Goal: Transaction & Acquisition: Purchase product/service

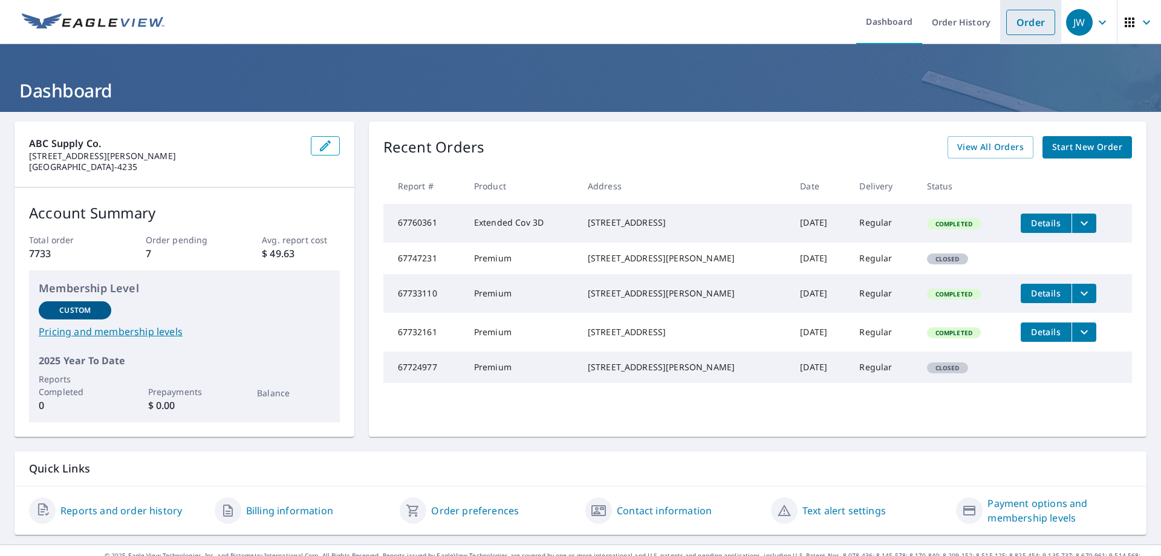
click at [1007, 19] on link "Order" at bounding box center [1030, 22] width 49 height 25
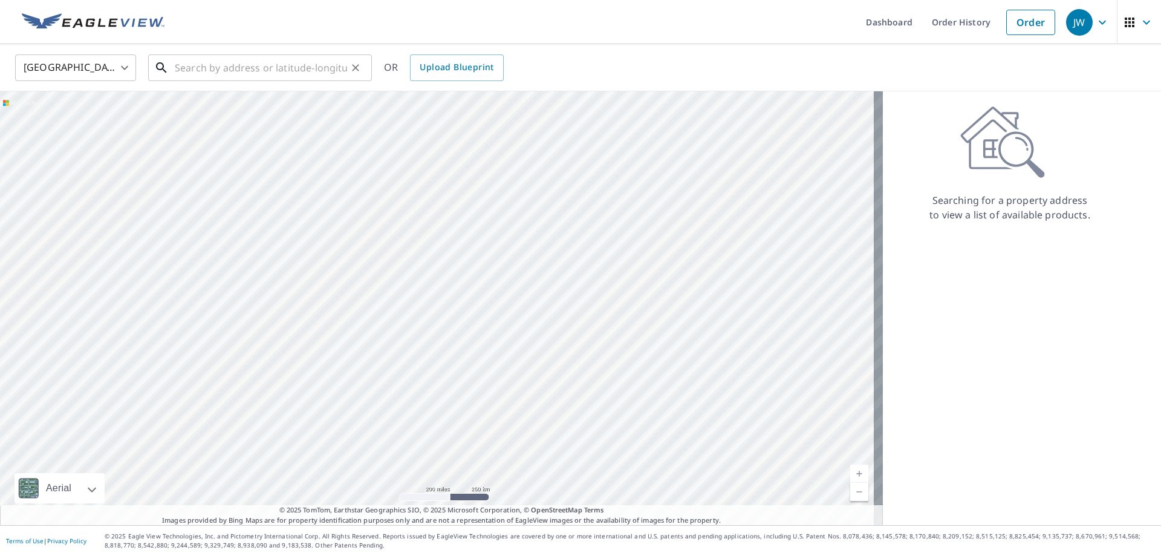
click at [229, 79] on input "text" at bounding box center [261, 68] width 172 height 34
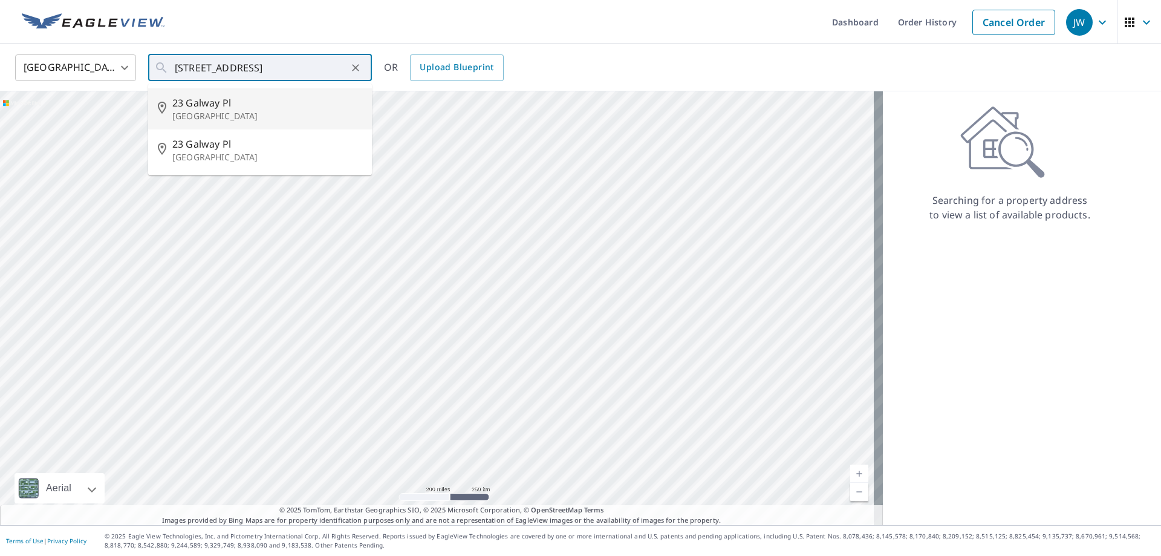
type input "[STREET_ADDRESS]"
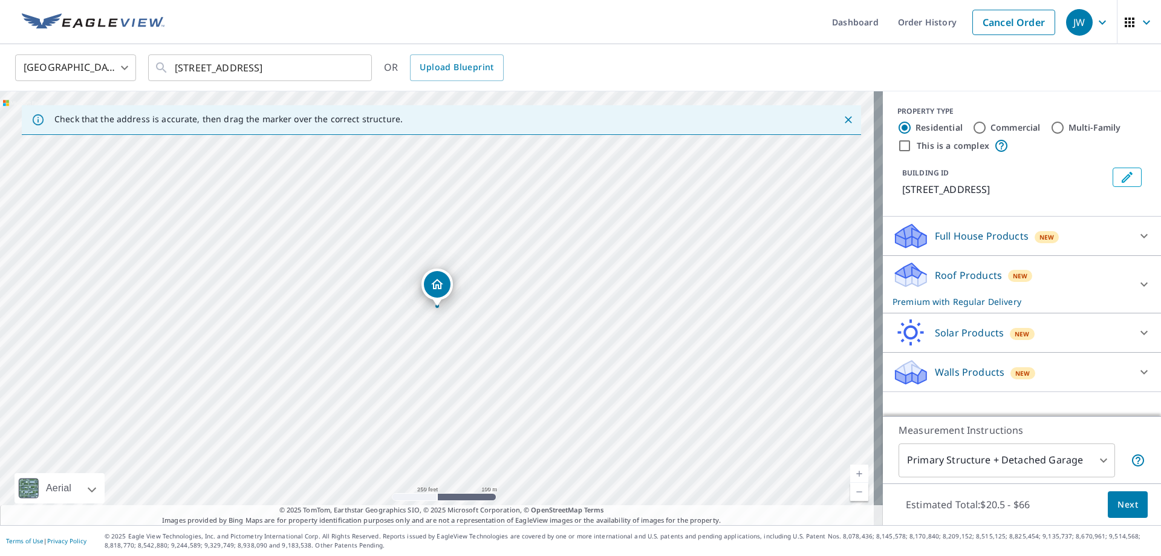
click at [1117, 511] on span "Next" at bounding box center [1127, 504] width 21 height 15
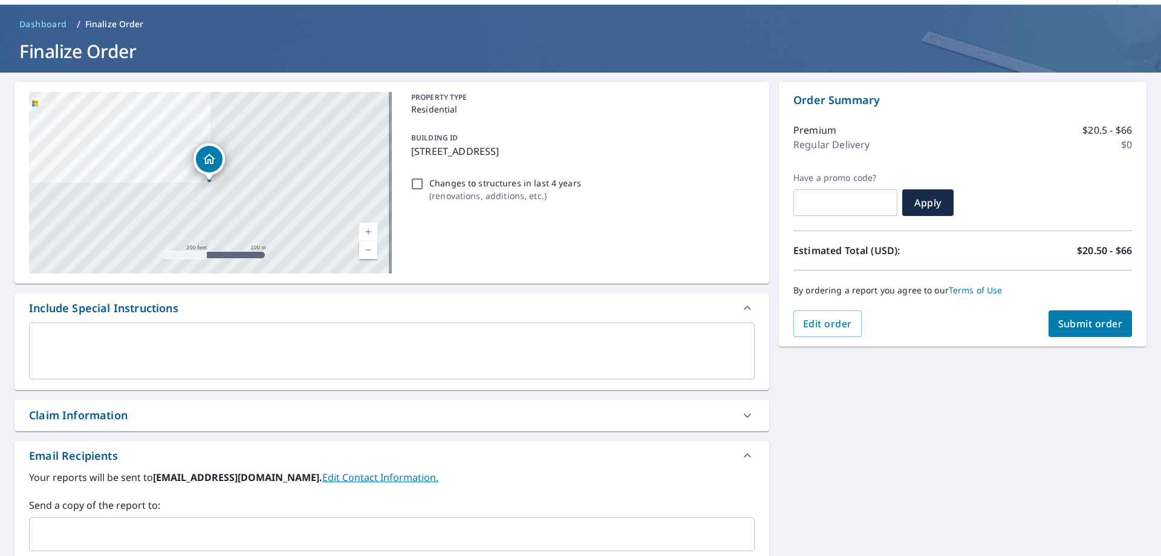
scroll to position [60, 0]
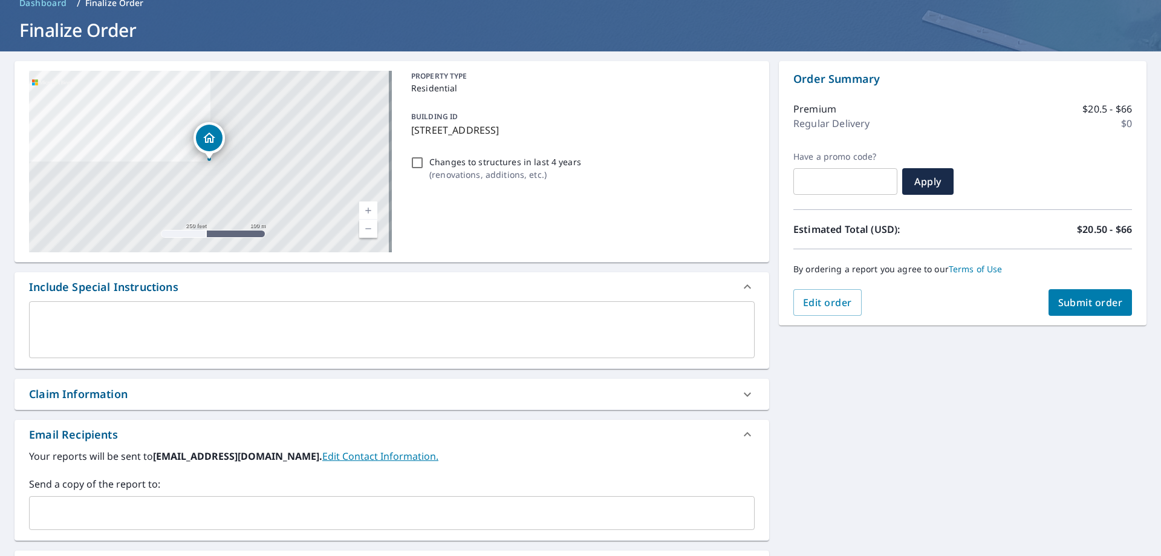
click at [92, 507] on input "text" at bounding box center [382, 512] width 697 height 23
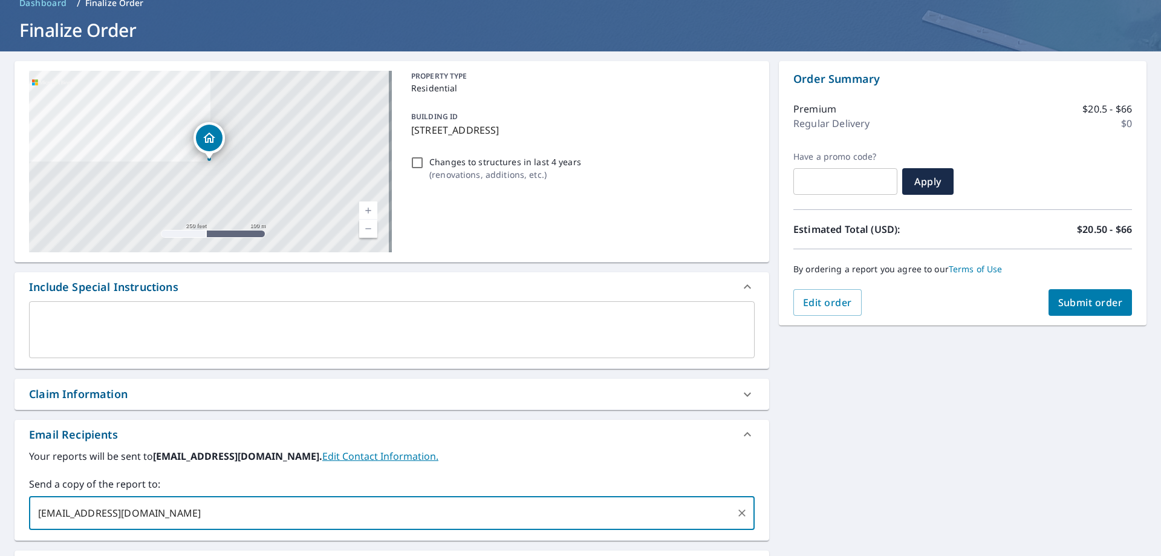
type input "[EMAIL_ADDRESS][DOMAIN_NAME]"
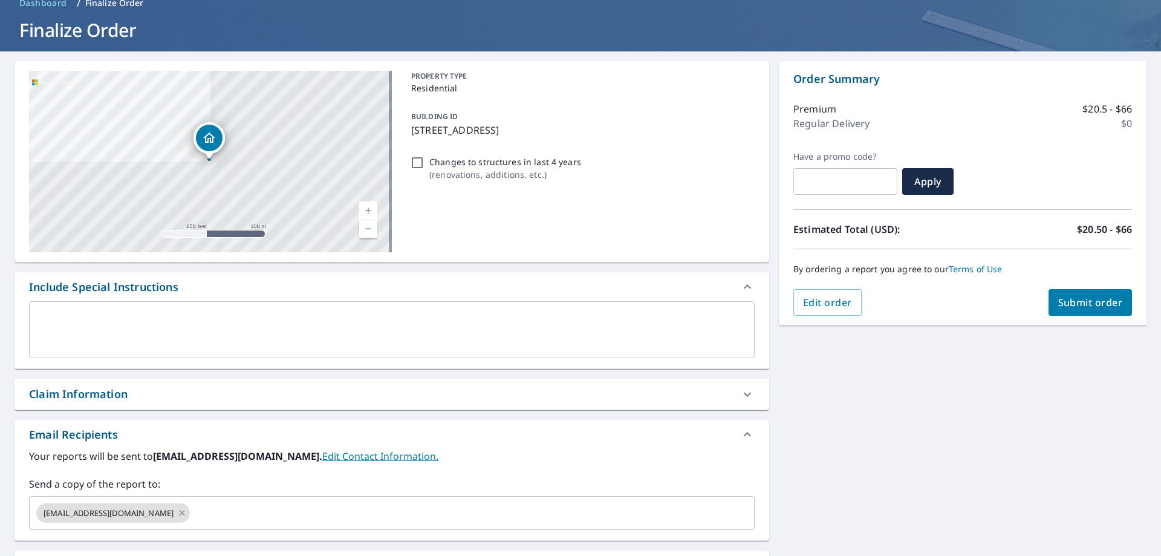
click at [1075, 317] on div "Order Summary Premium $20.5 - $66 Regular Delivery $0 Have a promo code? ​ Appl…" at bounding box center [963, 193] width 368 height 264
click at [1075, 313] on button "Submit order" at bounding box center [1091, 302] width 84 height 27
